Goal: Task Accomplishment & Management: Manage account settings

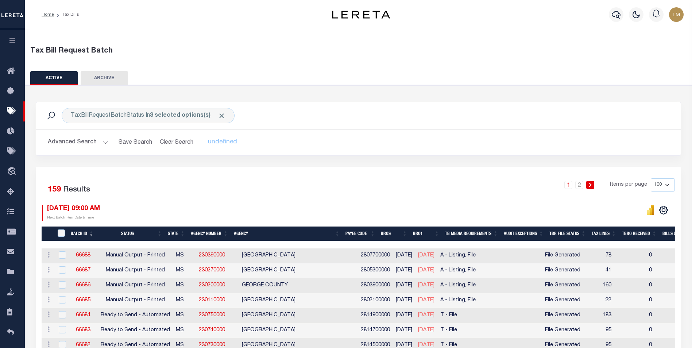
click at [667, 183] on select "100 200 500 1000" at bounding box center [663, 184] width 24 height 13
select select "200"
click at [651, 178] on select "100 200 500 1000" at bounding box center [663, 184] width 24 height 13
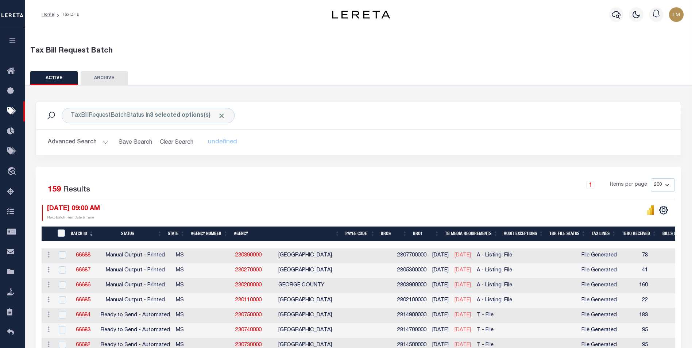
click at [206, 232] on th "Agency Number" at bounding box center [209, 233] width 43 height 15
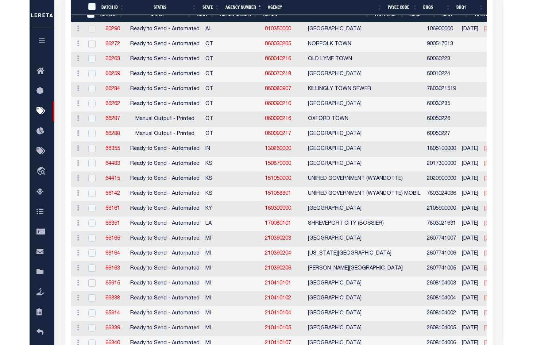
scroll to position [287, 0]
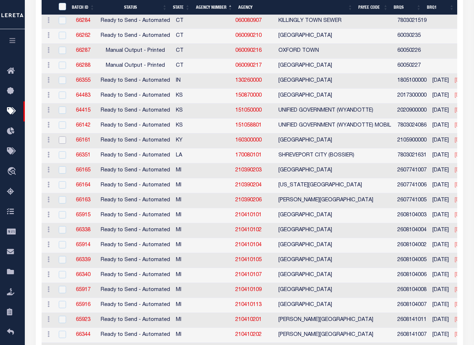
click at [62, 141] on input "checkbox" at bounding box center [62, 139] width 7 height 7
checkbox input "true"
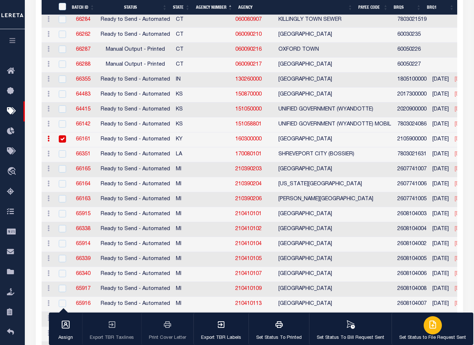
click at [456, 335] on p "Set Status to File Request Sent" at bounding box center [432, 337] width 67 height 7
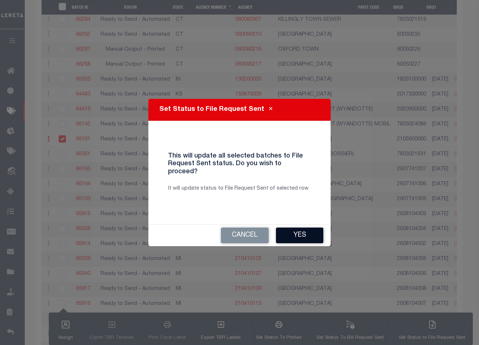
click at [298, 228] on button "Yes" at bounding box center [299, 236] width 47 height 16
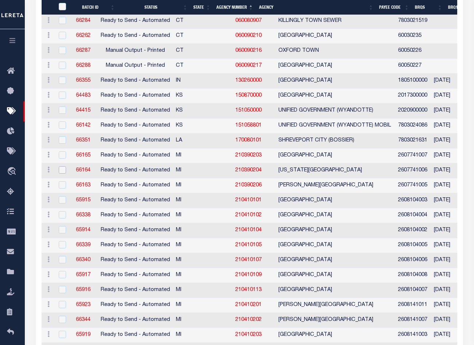
click at [59, 170] on input "checkbox" at bounding box center [62, 169] width 7 height 7
checkbox input "true"
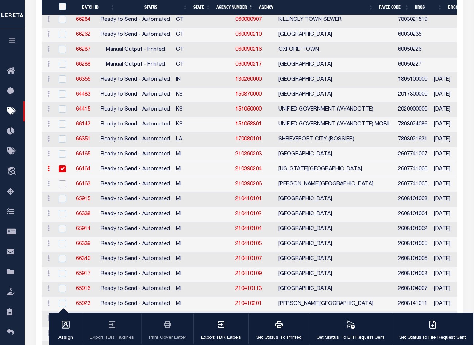
click at [62, 183] on input "checkbox" at bounding box center [62, 183] width 7 height 7
checkbox input "true"
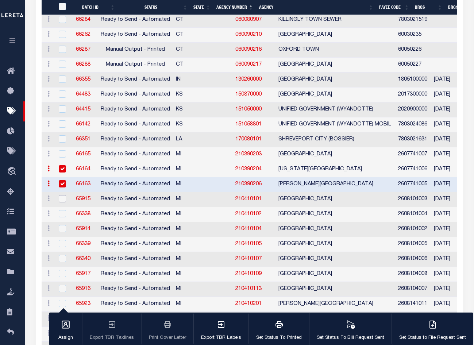
click at [61, 201] on input "checkbox" at bounding box center [62, 198] width 7 height 7
checkbox input "true"
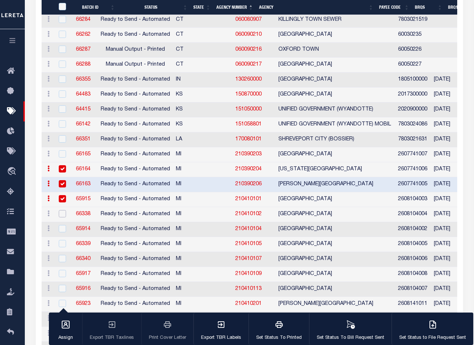
click at [60, 216] on input "checkbox" at bounding box center [62, 213] width 7 height 7
checkbox input "true"
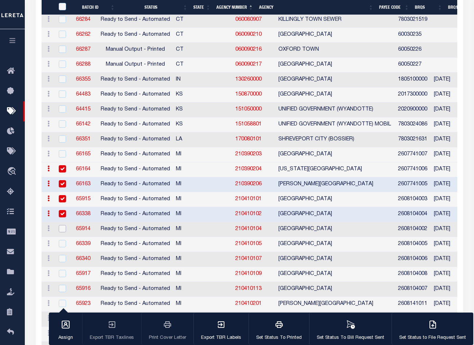
click at [61, 227] on input "checkbox" at bounding box center [62, 228] width 7 height 7
checkbox input "true"
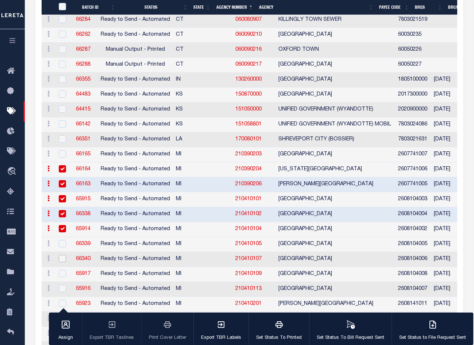
click at [61, 260] on input "checkbox" at bounding box center [62, 258] width 7 height 7
checkbox input "true"
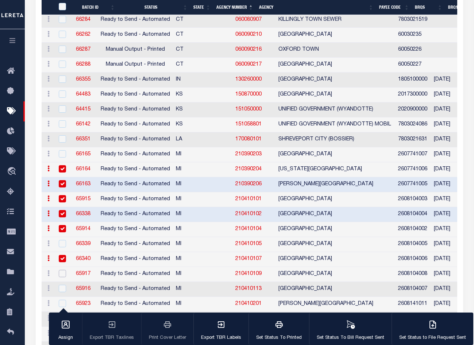
click at [62, 275] on input "checkbox" at bounding box center [62, 273] width 7 height 7
checkbox input "true"
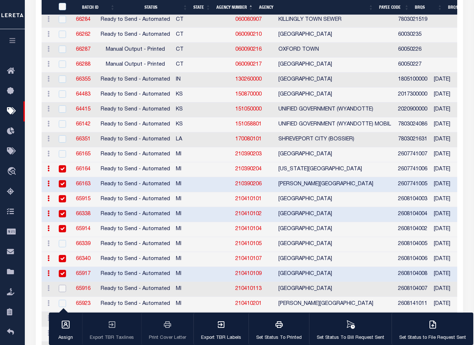
click at [62, 290] on input "checkbox" at bounding box center [62, 288] width 7 height 7
checkbox input "true"
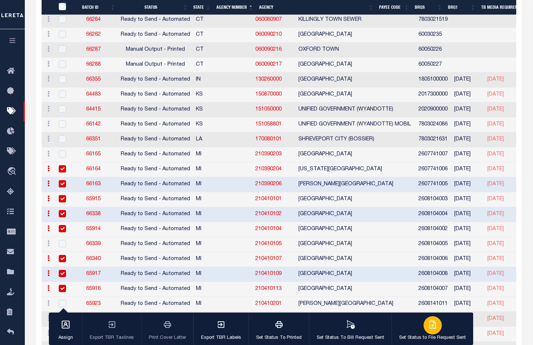
click at [417, 335] on p "Set Status to File Request Sent" at bounding box center [432, 337] width 67 height 7
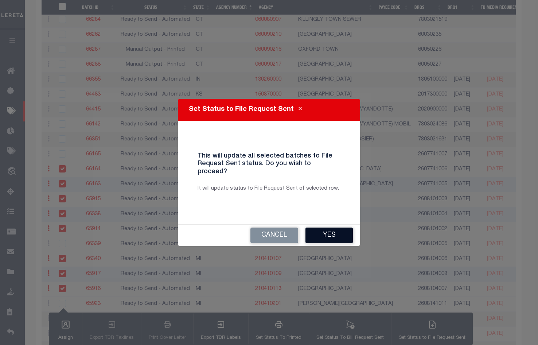
click at [332, 233] on button "Yes" at bounding box center [329, 236] width 47 height 16
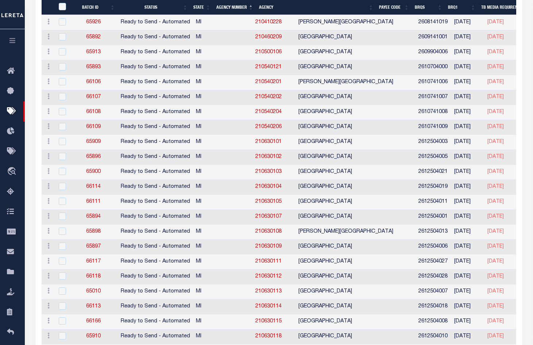
scroll to position [726, 0]
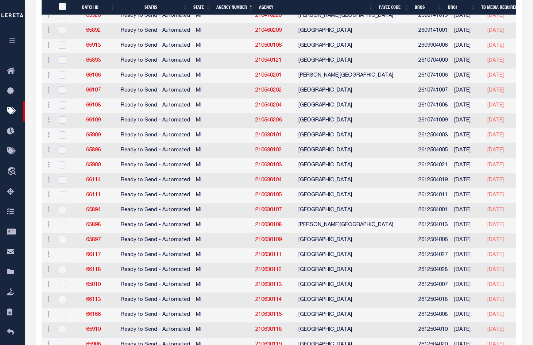
click at [61, 46] on input "checkbox" at bounding box center [62, 45] width 7 height 7
checkbox input "true"
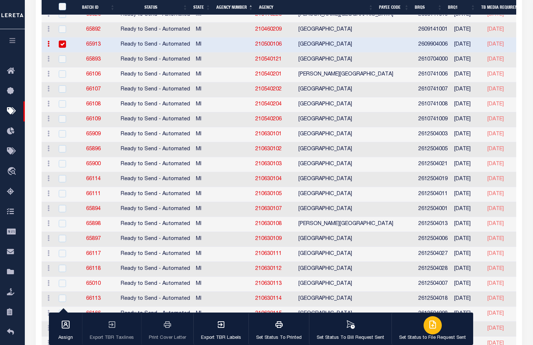
click at [449, 325] on button "Set Status to File Request Sent" at bounding box center [432, 329] width 82 height 33
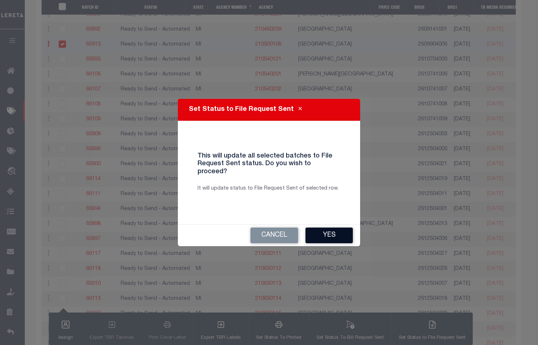
click at [327, 232] on button "Yes" at bounding box center [329, 236] width 47 height 16
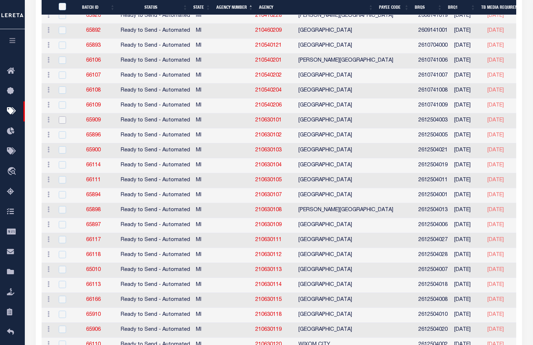
click at [60, 121] on input "checkbox" at bounding box center [62, 119] width 7 height 7
checkbox input "true"
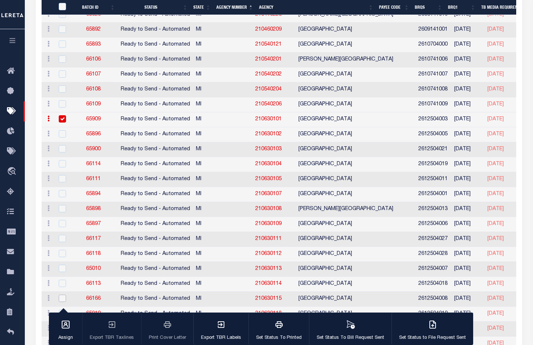
click at [63, 299] on input "checkbox" at bounding box center [62, 298] width 7 height 7
checkbox input "true"
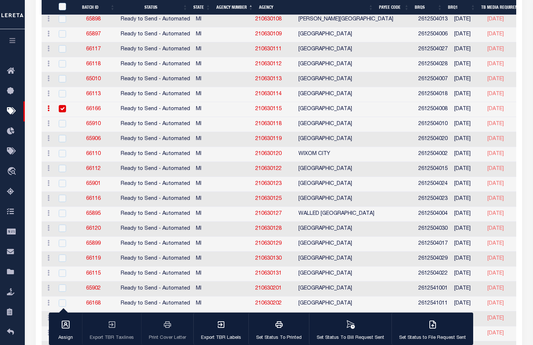
scroll to position [930, 0]
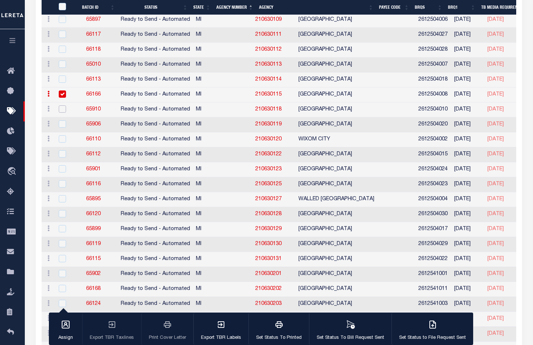
click at [60, 110] on input "checkbox" at bounding box center [62, 108] width 7 height 7
checkbox input "true"
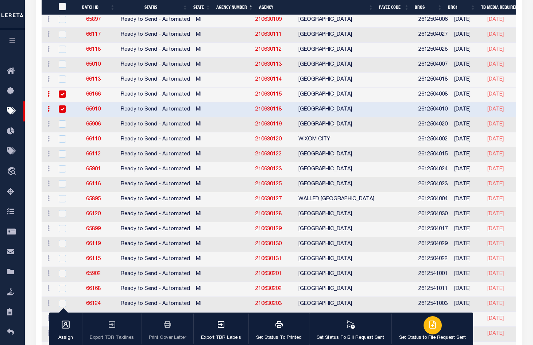
click at [435, 327] on div "button" at bounding box center [432, 325] width 18 height 18
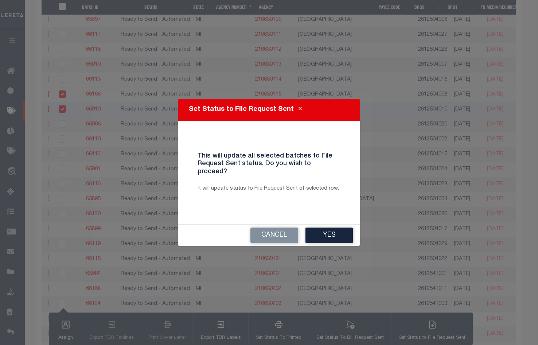
click at [334, 229] on button "Yes" at bounding box center [329, 236] width 47 height 16
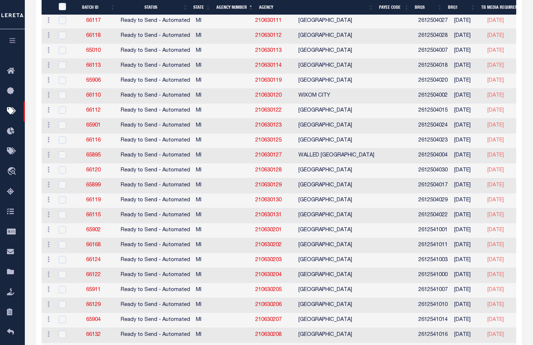
scroll to position [931, 0]
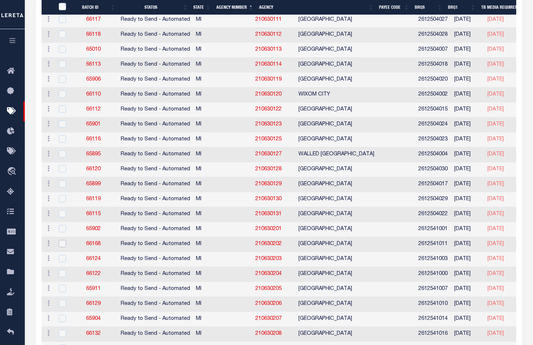
click at [62, 246] on input "checkbox" at bounding box center [62, 243] width 7 height 7
checkbox input "true"
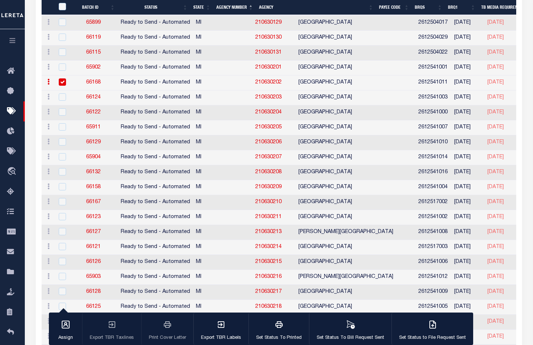
scroll to position [1121, 0]
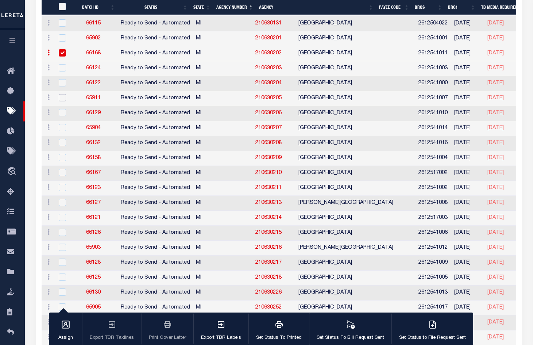
click at [62, 99] on input "checkbox" at bounding box center [62, 97] width 7 height 7
checkbox input "true"
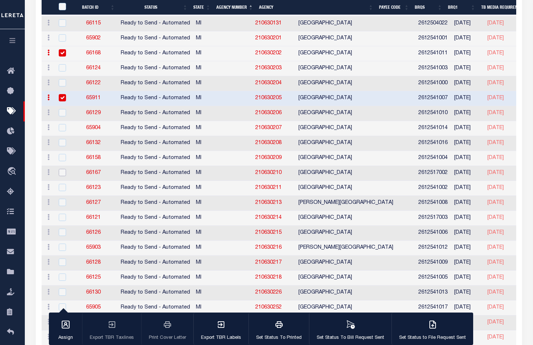
click at [61, 174] on input "checkbox" at bounding box center [62, 172] width 7 height 7
checkbox input "true"
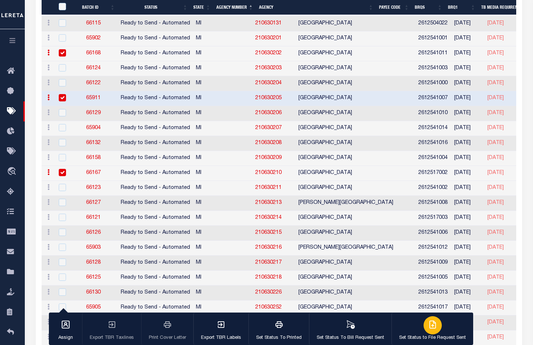
click at [435, 326] on div "button" at bounding box center [432, 325] width 18 height 18
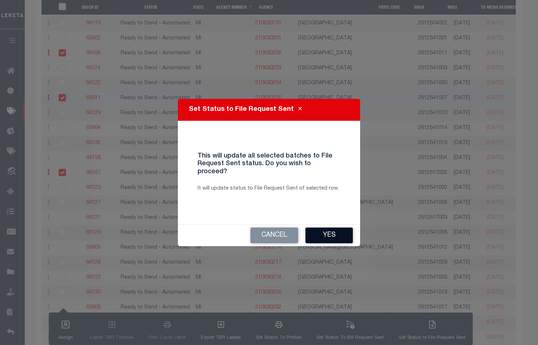
click at [341, 232] on button "Yes" at bounding box center [329, 236] width 47 height 16
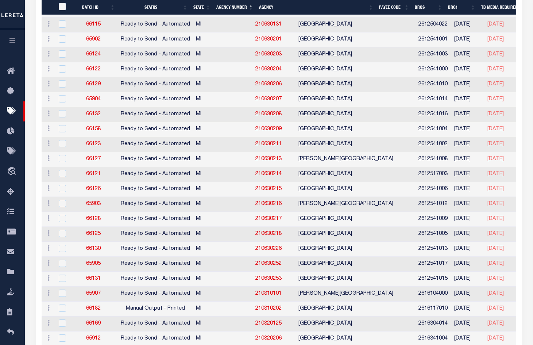
scroll to position [1122, 0]
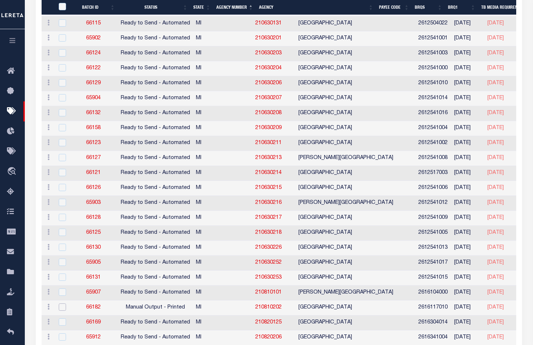
click at [64, 307] on input "checkbox" at bounding box center [62, 306] width 7 height 7
checkbox input "true"
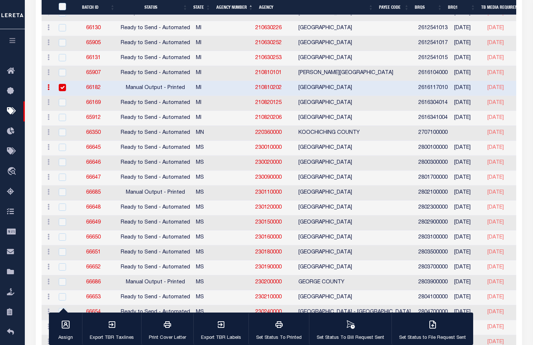
scroll to position [1340, 0]
click at [61, 103] on input "checkbox" at bounding box center [62, 101] width 7 height 7
checkbox input "true"
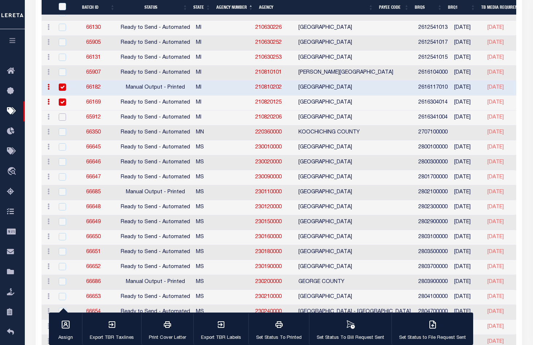
click at [62, 120] on input "checkbox" at bounding box center [62, 116] width 7 height 7
checkbox input "true"
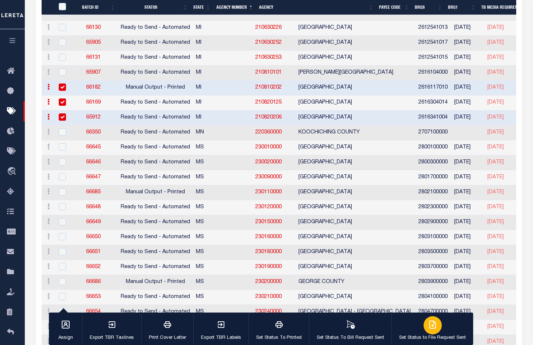
click at [434, 330] on div "button" at bounding box center [432, 325] width 18 height 18
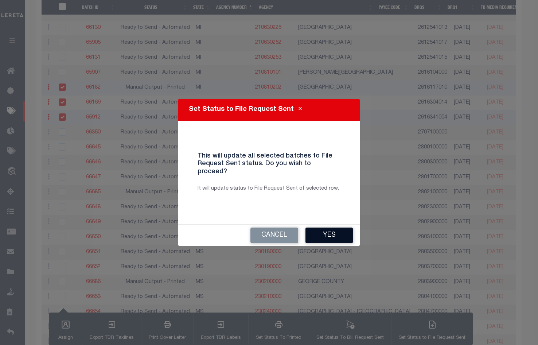
click at [332, 230] on button "Yes" at bounding box center [329, 236] width 47 height 16
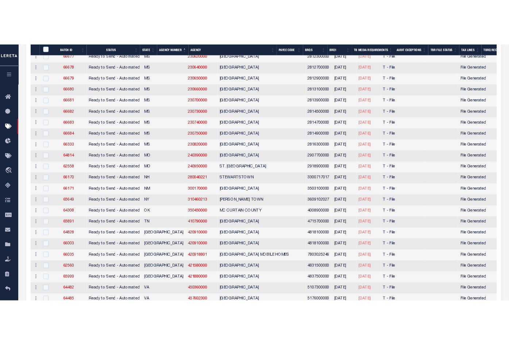
scroll to position [1970, 0]
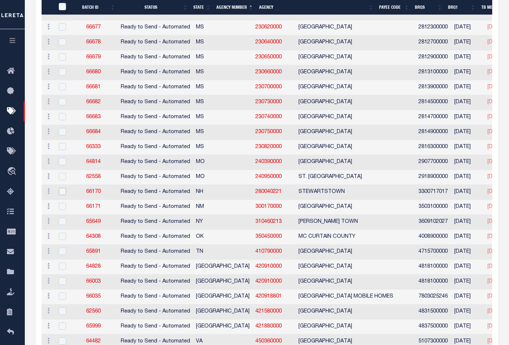
click at [60, 193] on input "checkbox" at bounding box center [62, 191] width 7 height 7
checkbox input "true"
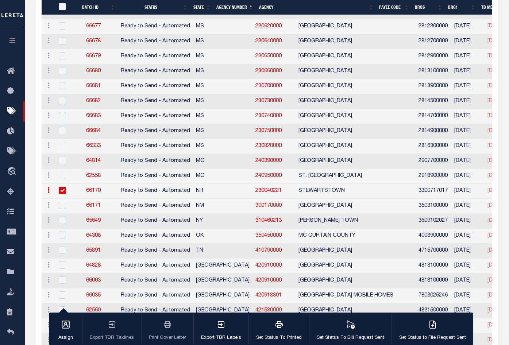
scroll to position [1968, 0]
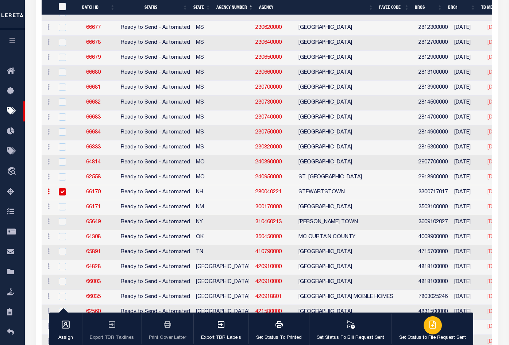
click at [413, 332] on button "Set Status to File Request Sent" at bounding box center [432, 329] width 82 height 33
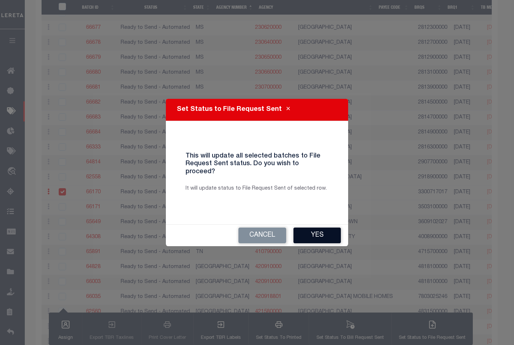
drag, startPoint x: 329, startPoint y: 233, endPoint x: 175, endPoint y: 197, distance: 157.3
click at [328, 233] on button "Yes" at bounding box center [317, 236] width 47 height 16
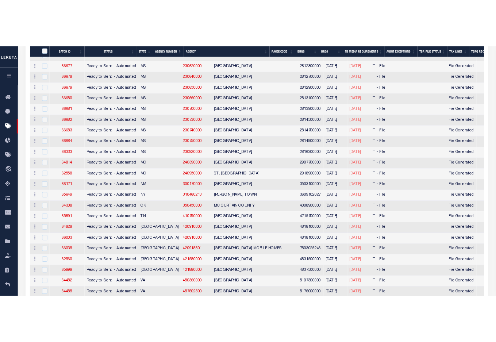
scroll to position [515, 0]
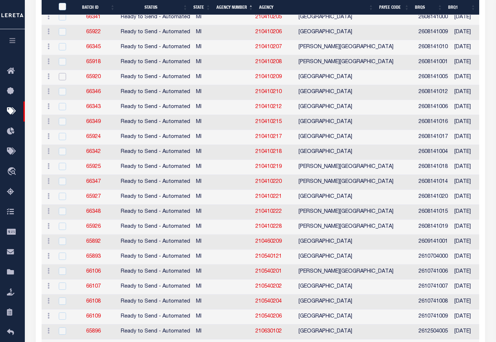
click at [63, 79] on input "checkbox" at bounding box center [62, 76] width 7 height 7
checkbox input "true"
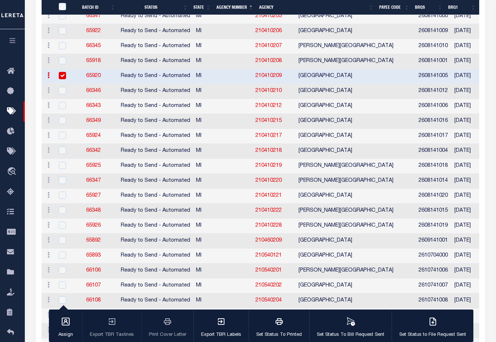
scroll to position [513, 0]
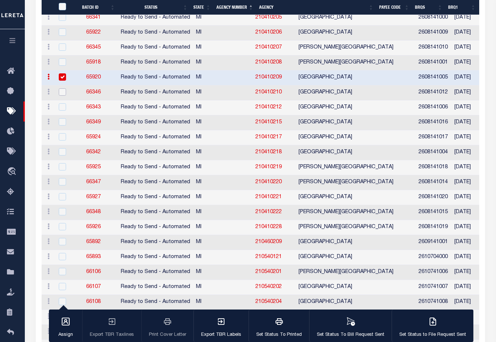
click at [61, 92] on input "checkbox" at bounding box center [62, 91] width 7 height 7
checkbox input "true"
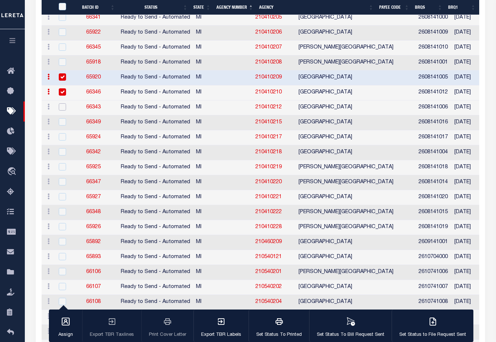
click at [63, 108] on input "checkbox" at bounding box center [62, 106] width 7 height 7
checkbox input "true"
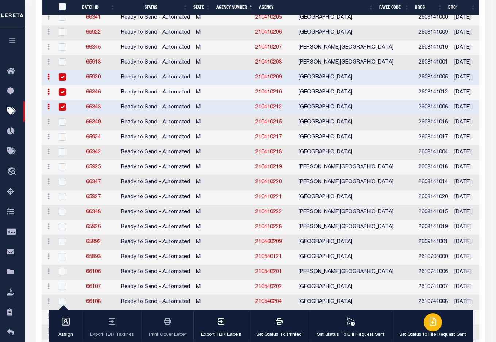
click at [425, 324] on div "button" at bounding box center [432, 322] width 18 height 18
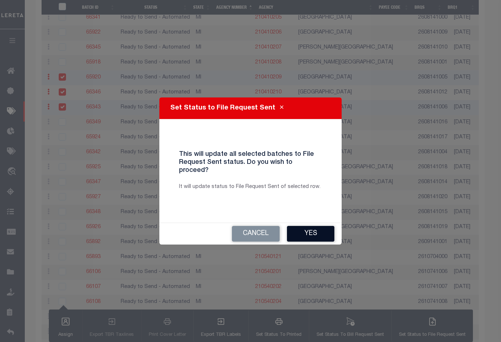
click at [303, 230] on button "Yes" at bounding box center [310, 234] width 47 height 16
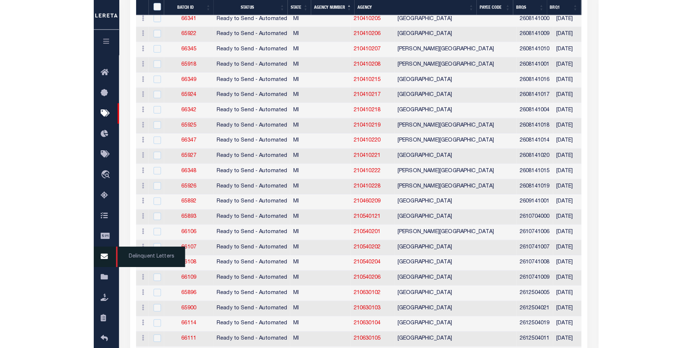
scroll to position [515, 0]
